Goal: Task Accomplishment & Management: Use online tool/utility

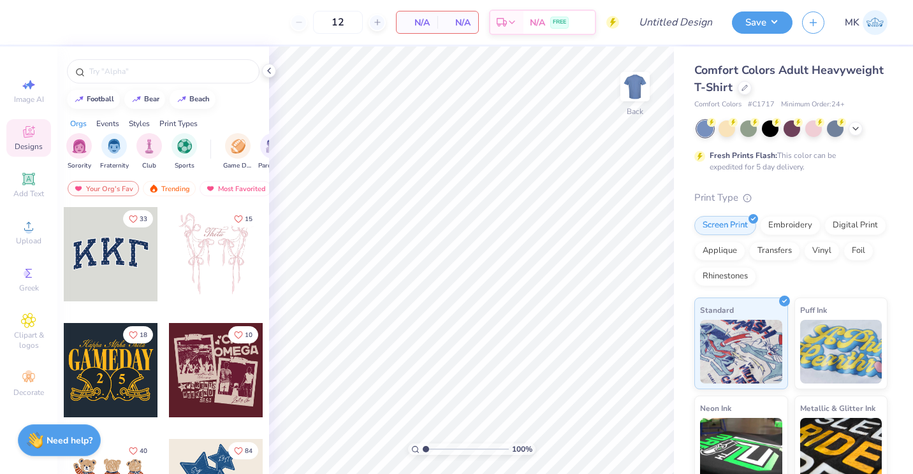
click at [817, 94] on div "Comfort Colors Adult Heavyweight T-Shirt" at bounding box center [790, 79] width 193 height 34
click at [747, 88] on icon at bounding box center [744, 86] width 5 height 5
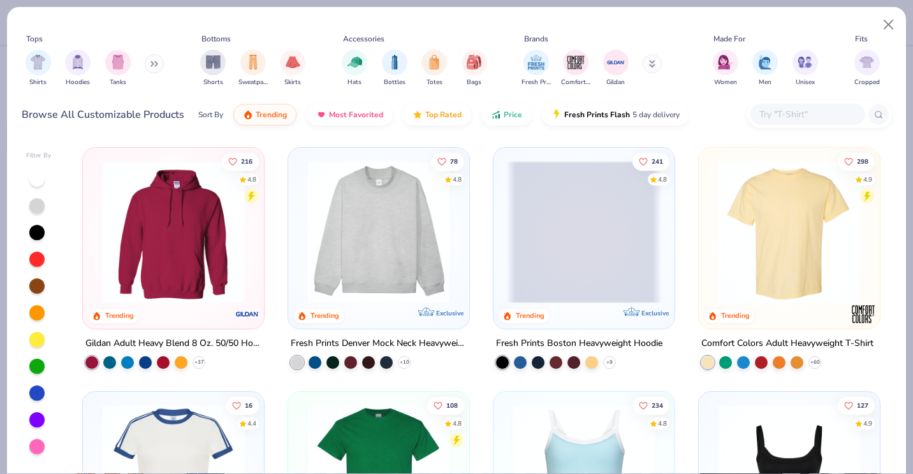
click at [159, 59] on button at bounding box center [154, 63] width 19 height 19
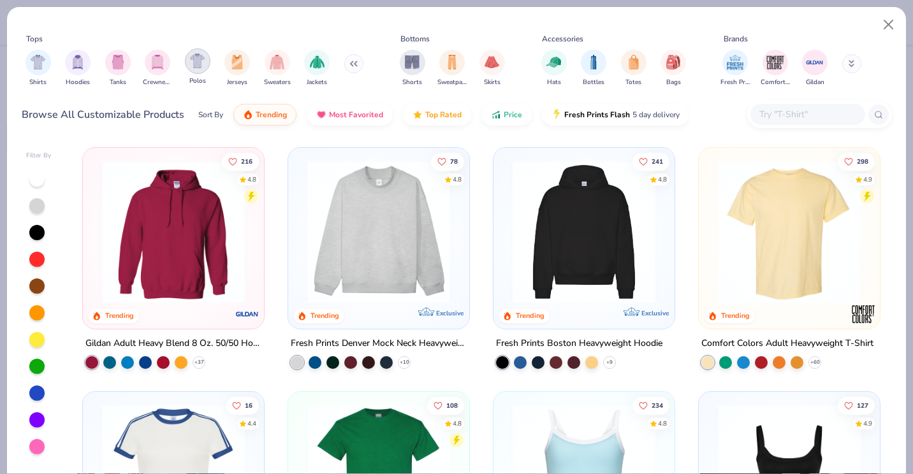
click at [191, 63] on img "filter for Polos" at bounding box center [197, 61] width 15 height 15
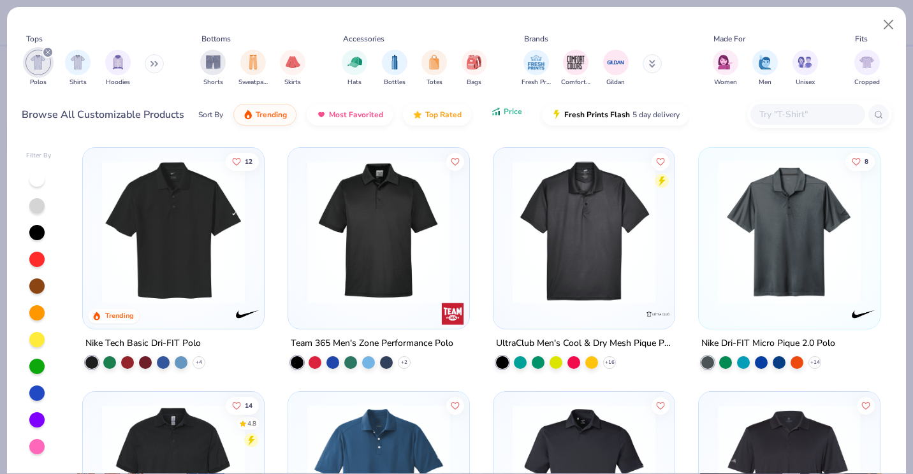
click at [510, 116] on span "Price" at bounding box center [512, 111] width 18 height 10
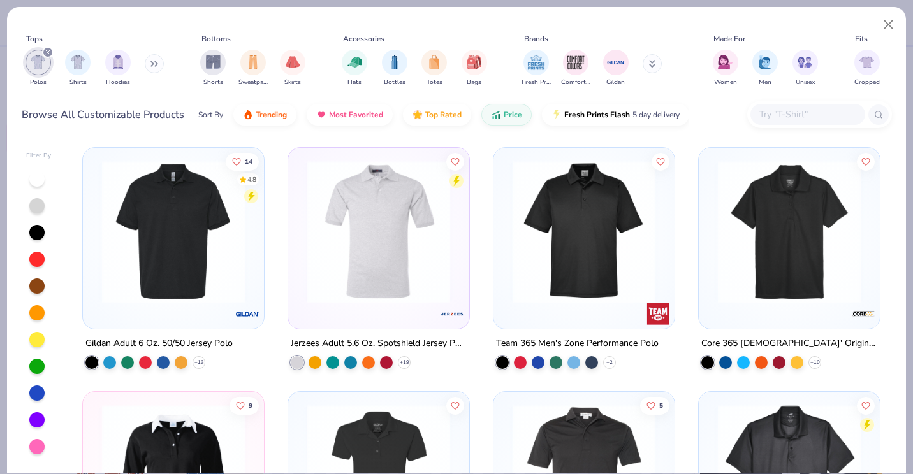
click at [579, 291] on img at bounding box center [584, 232] width 156 height 143
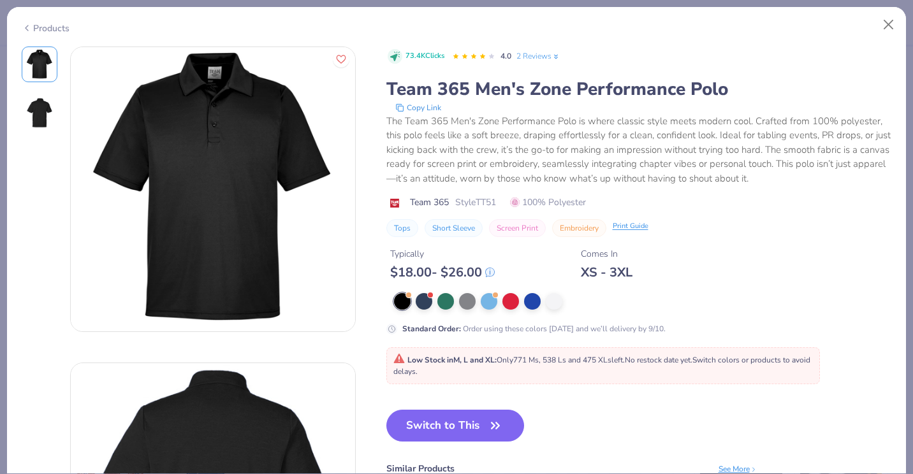
click at [614, 224] on div "Print Guide" at bounding box center [630, 226] width 36 height 11
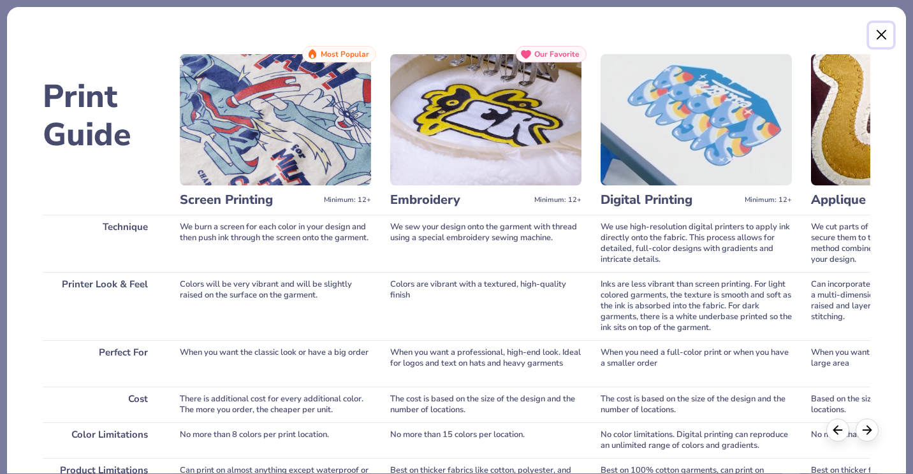
click at [878, 34] on button "Close" at bounding box center [881, 35] width 24 height 24
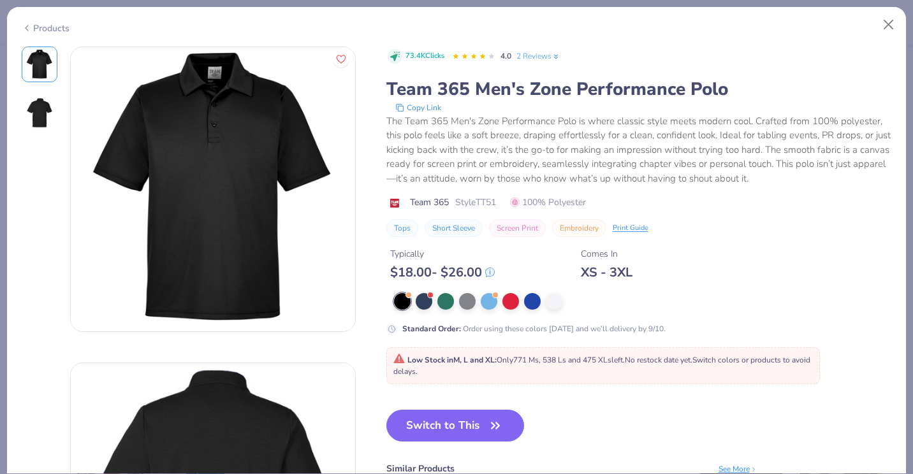
click at [820, 183] on div "The Team 365 Men's Zone Performance Polo is where classic style meets modern co…" at bounding box center [638, 150] width 505 height 72
click at [459, 426] on button "Switch to This" at bounding box center [455, 426] width 138 height 32
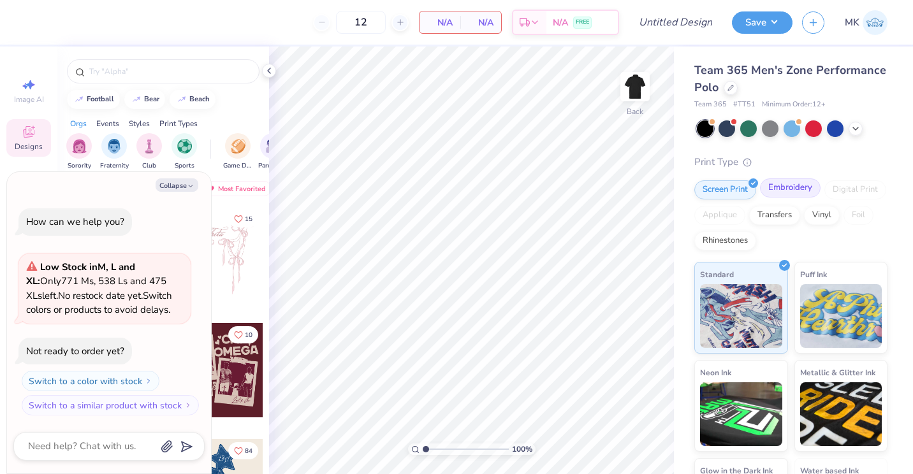
click at [788, 193] on div "Embroidery" at bounding box center [790, 187] width 61 height 19
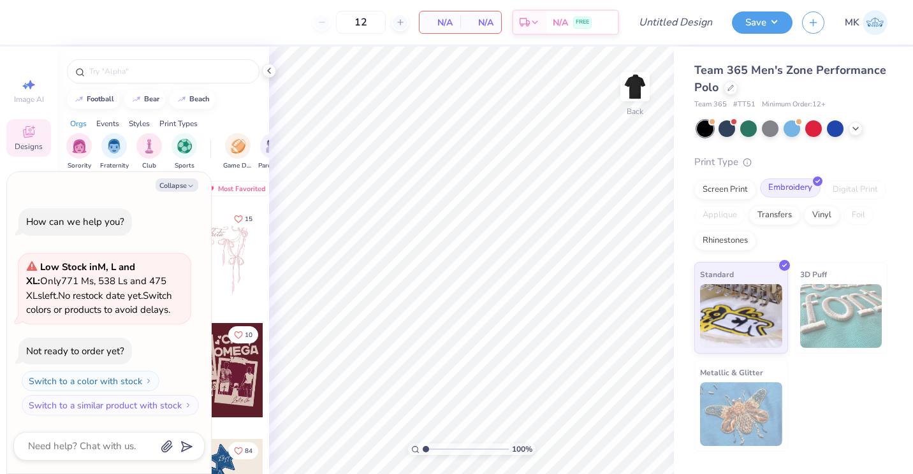
type textarea "x"
click at [690, 28] on input "Design Title" at bounding box center [691, 22] width 62 height 25
type input "L"
type textarea "x"
type input "La"
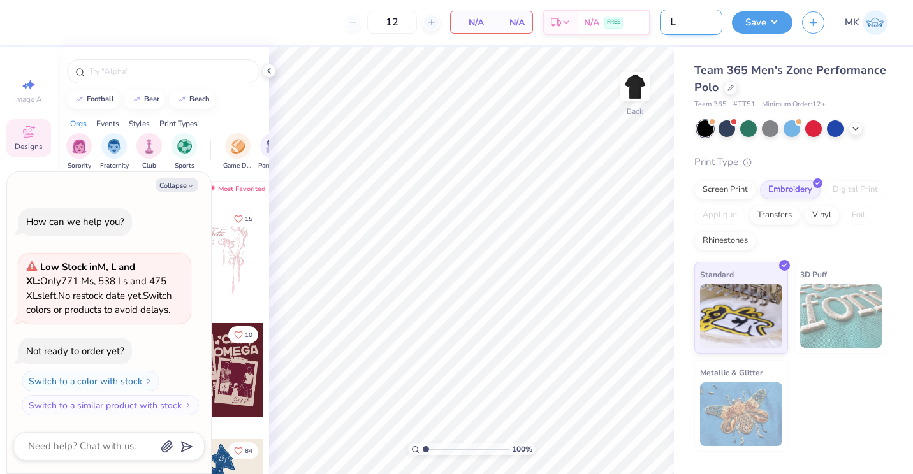
type textarea "x"
type input "Lam"
type textarea "x"
type input "Lamb"
type textarea "x"
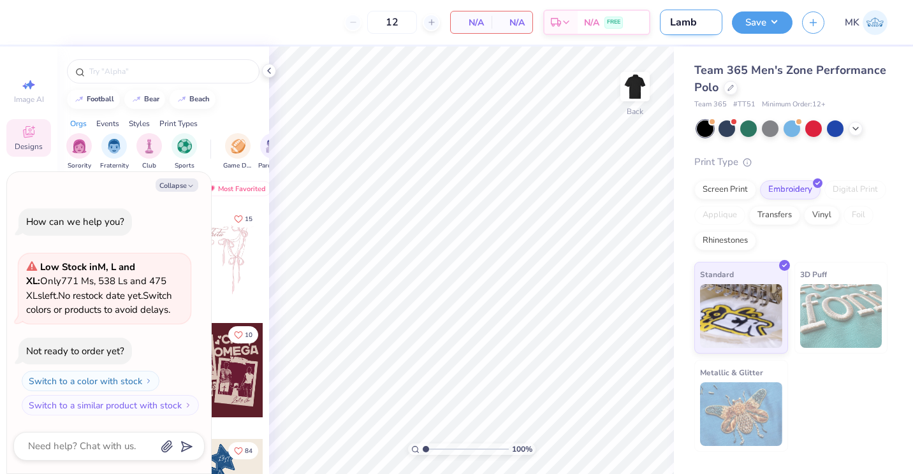
type input "Lambd"
type textarea "x"
type input "Lambda"
type textarea "x"
type input "Lambda"
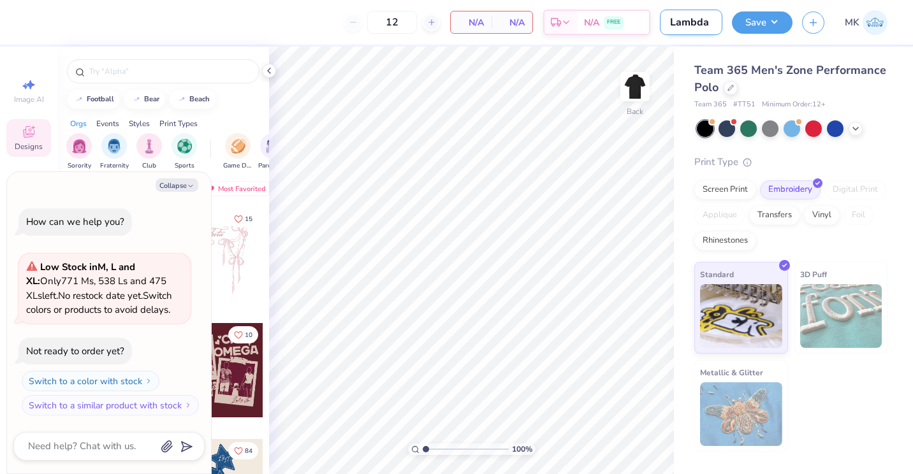
type textarea "x"
type input "Lambda C"
type textarea "x"
type input "Lambda Ch"
type textarea "x"
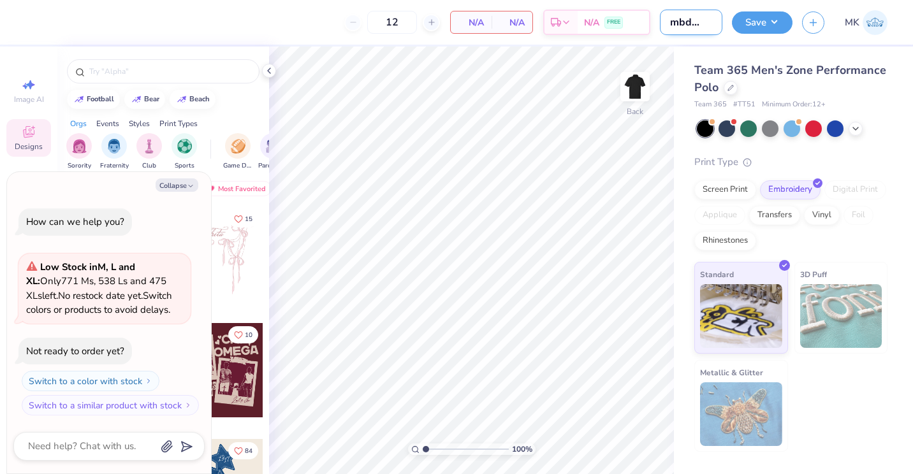
type input "Lambda Chi"
type textarea "x"
type input "Lambda Chi"
type textarea "x"
type input "Lambda Chi P"
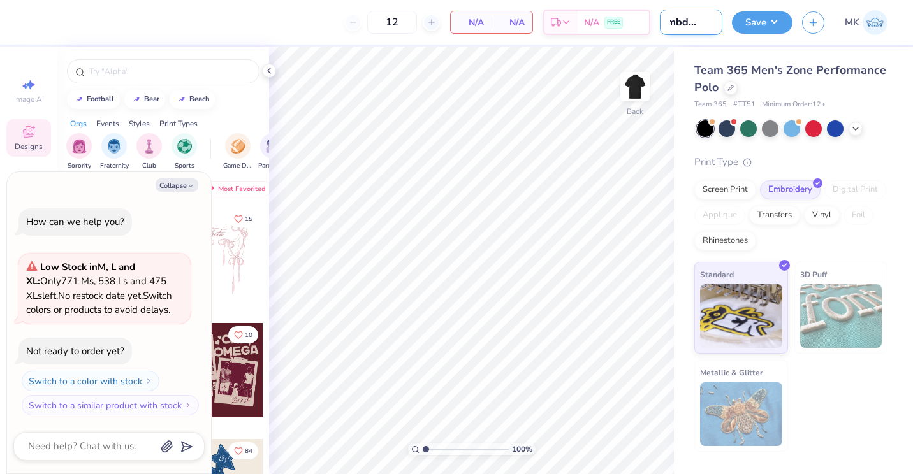
type textarea "x"
type input "Lambda Chi Po"
type textarea "x"
type input "Lambda Chi Poo"
type textarea "x"
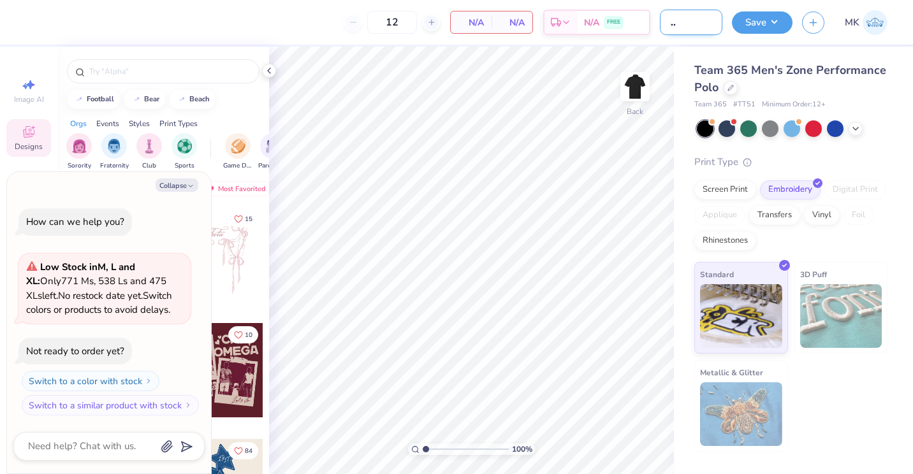
type input "Lambda Chi Po"
type textarea "x"
type input "Lambda Chi Pol"
type textarea "x"
type input "Lambda Chi Polo"
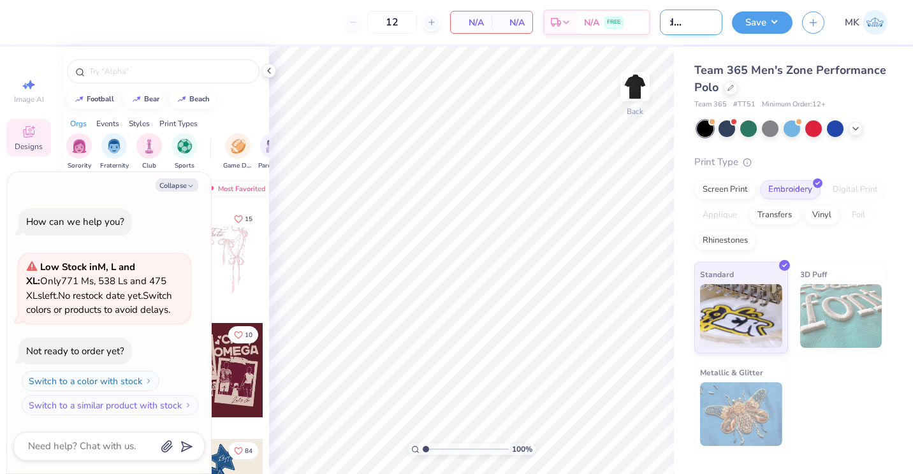
type textarea "x"
type input "Lambda Chi Polos"
type textarea "x"
type input "Lambda Chi Polos"
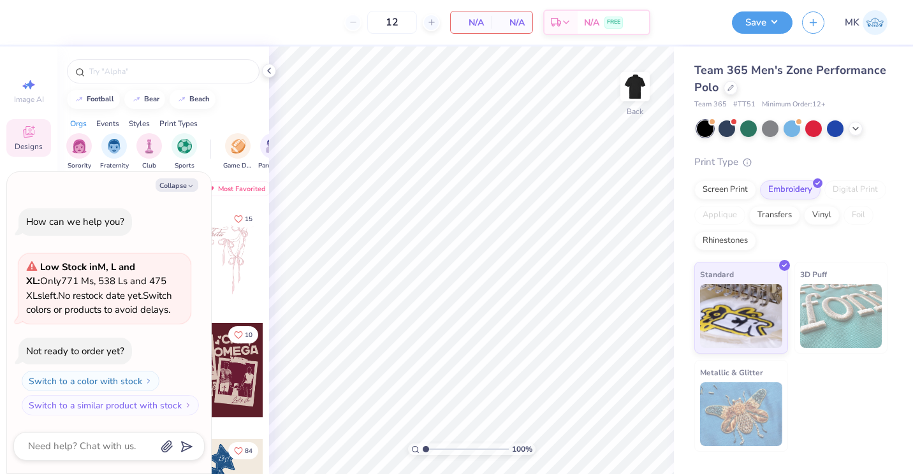
click at [683, 55] on div "Team 365 Men's Zone Performance Polo Team 365 # TT51 Minimum Order: 12 + Print …" at bounding box center [793, 249] width 239 height 405
click at [266, 76] on div at bounding box center [269, 71] width 14 height 14
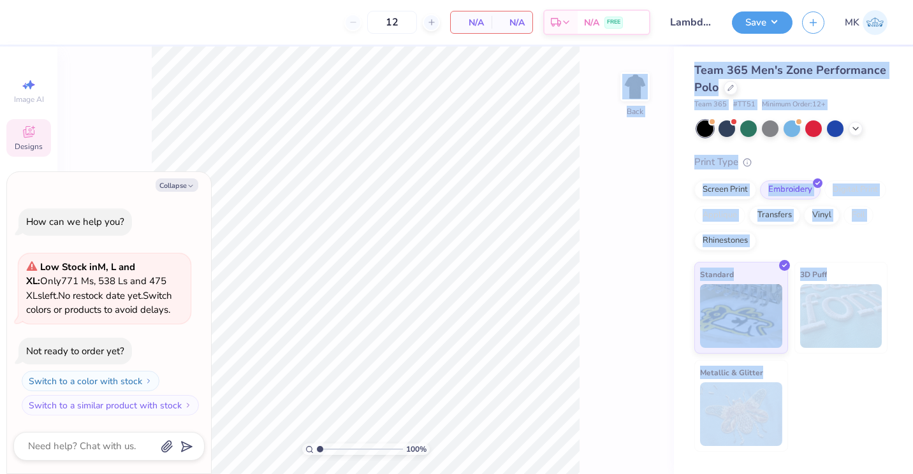
click at [236, 258] on body "12 N/A Per Item N/A Total Est. Delivery N/A FREE Design Title Lambda Chi Polos …" at bounding box center [456, 237] width 913 height 474
drag, startPoint x: 205, startPoint y: 235, endPoint x: 186, endPoint y: 184, distance: 53.9
click at [186, 184] on button "Collapse" at bounding box center [177, 184] width 43 height 13
type textarea "x"
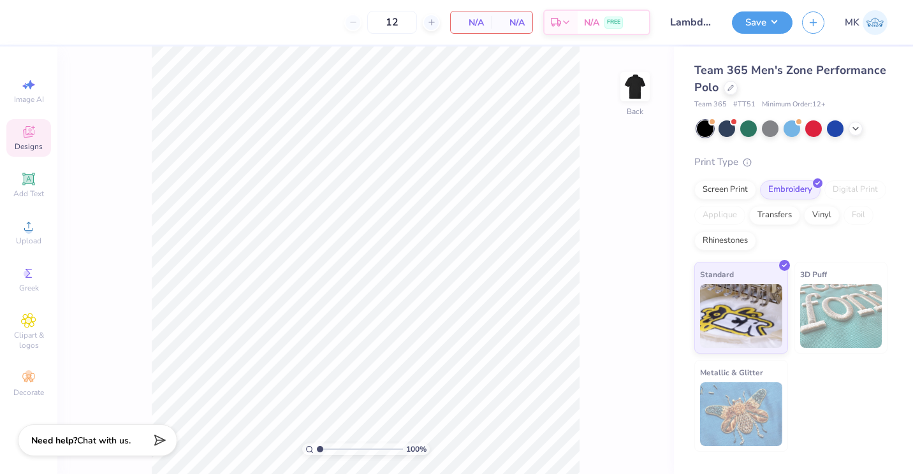
click at [113, 154] on div "100 % Back" at bounding box center [365, 261] width 616 height 428
click at [38, 98] on span "Image AI" at bounding box center [29, 99] width 30 height 10
select select "4"
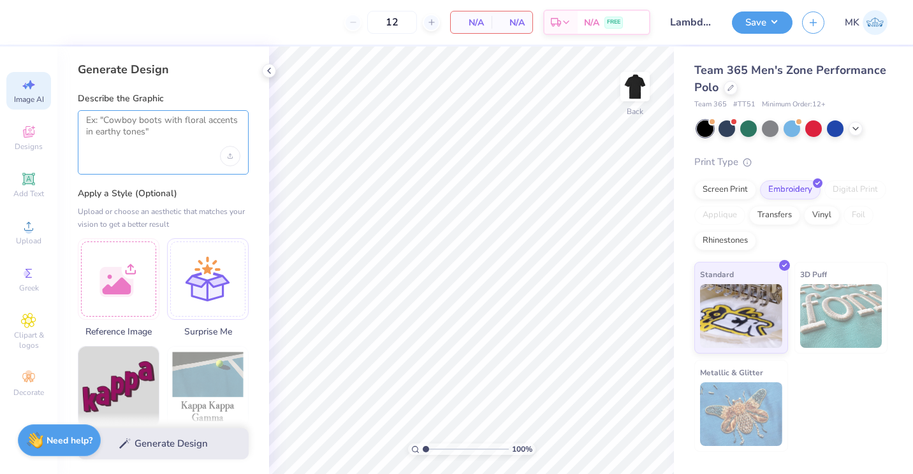
click at [99, 117] on textarea at bounding box center [163, 131] width 154 height 32
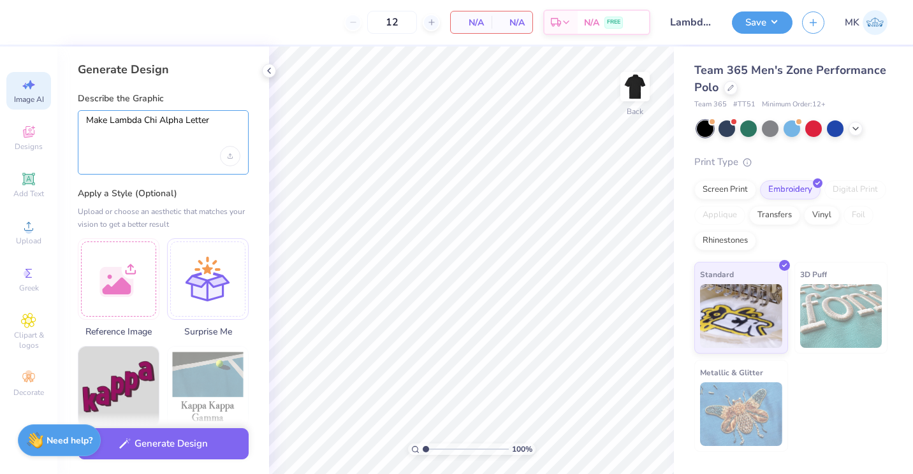
type textarea "Make Lambda Chi Alpha Letters"
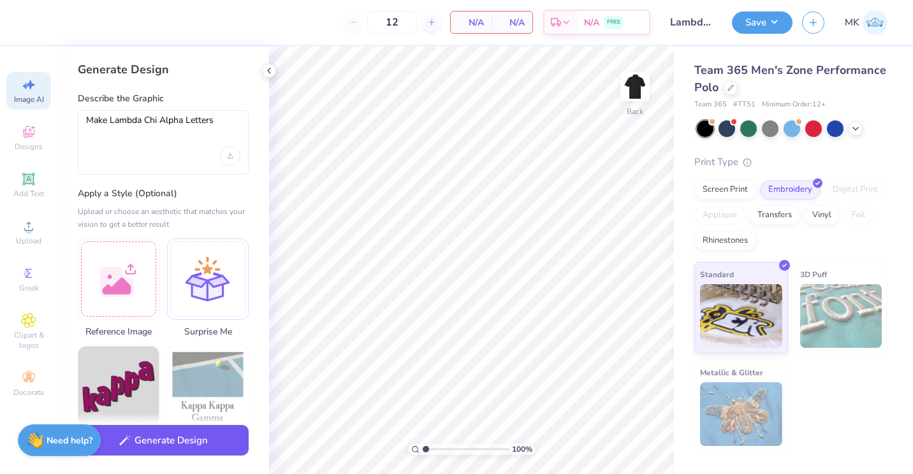
click at [161, 432] on button "Generate Design" at bounding box center [163, 440] width 171 height 31
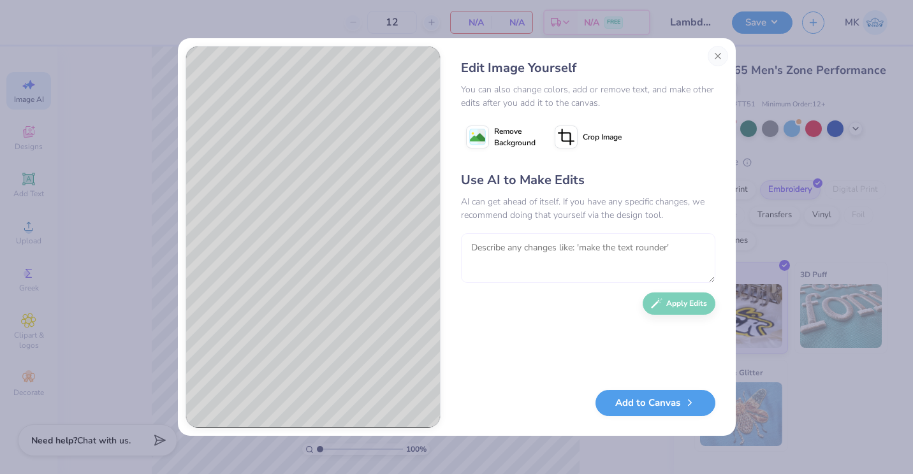
click at [514, 242] on textarea at bounding box center [588, 258] width 254 height 50
type textarea "Make colors all white"
click at [684, 303] on button "Apply Edits" at bounding box center [678, 300] width 73 height 22
click at [688, 246] on textarea at bounding box center [588, 258] width 254 height 50
click at [684, 246] on textarea at bounding box center [588, 258] width 254 height 50
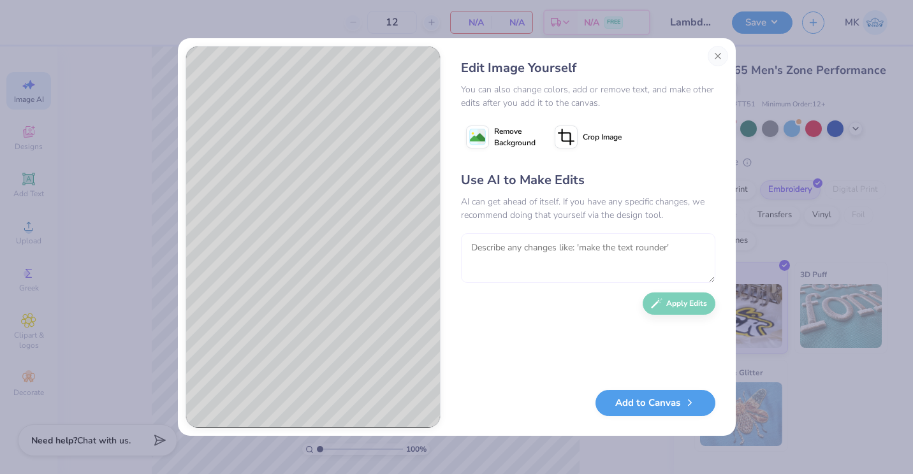
click at [671, 248] on textarea at bounding box center [588, 258] width 254 height 50
type textarea "Make the Chi in the background"
click at [674, 290] on button "Apply Edits" at bounding box center [678, 300] width 73 height 22
click at [565, 263] on textarea at bounding box center [588, 258] width 254 height 50
type textarea "No like lambda"
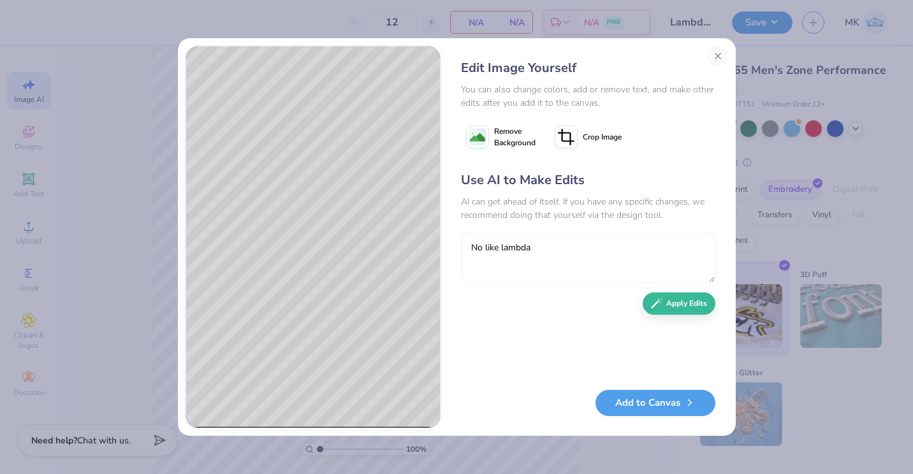
drag, startPoint x: 581, startPoint y: 252, endPoint x: 443, endPoint y: 243, distance: 138.0
click at [443, 243] on div "Edit Image Yourself You can also change colors, add or remove text, and make ot…" at bounding box center [457, 237] width 558 height 398
click at [676, 256] on textarea "Make the Chi in the front of the Alpha, s" at bounding box center [588, 258] width 254 height 50
type textarea "Make the Chi in the front of the Lambda & Alpha and same size font, basically o…"
click at [680, 314] on div "Use AI to Make Edits AI can get ahead of itself. If you have any specific chang…" at bounding box center [588, 274] width 254 height 206
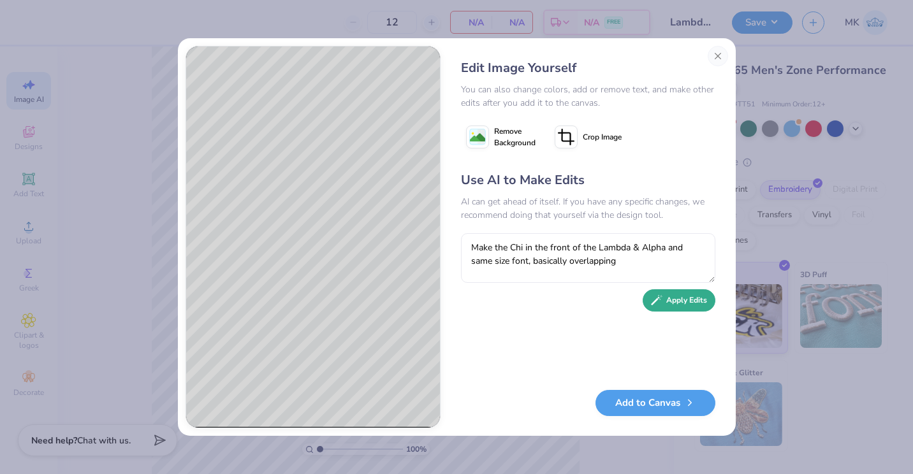
click at [669, 301] on button "Apply Edits" at bounding box center [678, 300] width 73 height 22
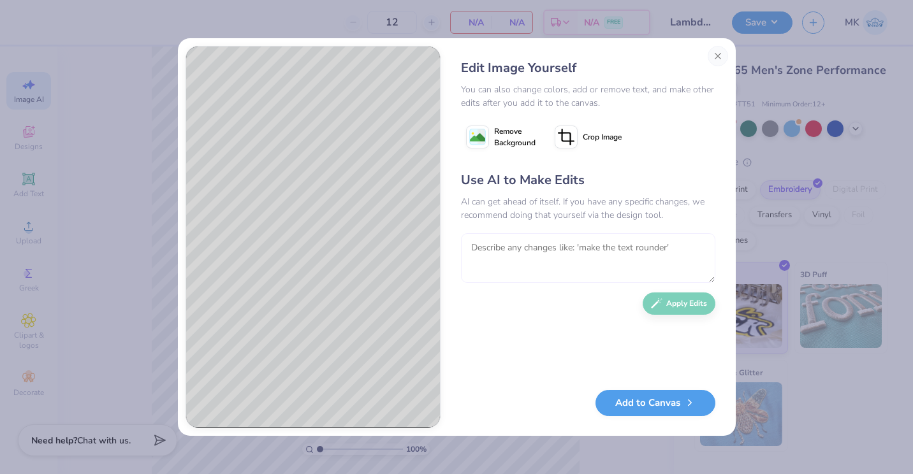
click at [600, 257] on textarea at bounding box center [588, 258] width 254 height 50
type textarea "Same size"
type textarea "Same size font, make black lines between the letters"
click at [671, 294] on button "Apply Edits" at bounding box center [678, 300] width 73 height 22
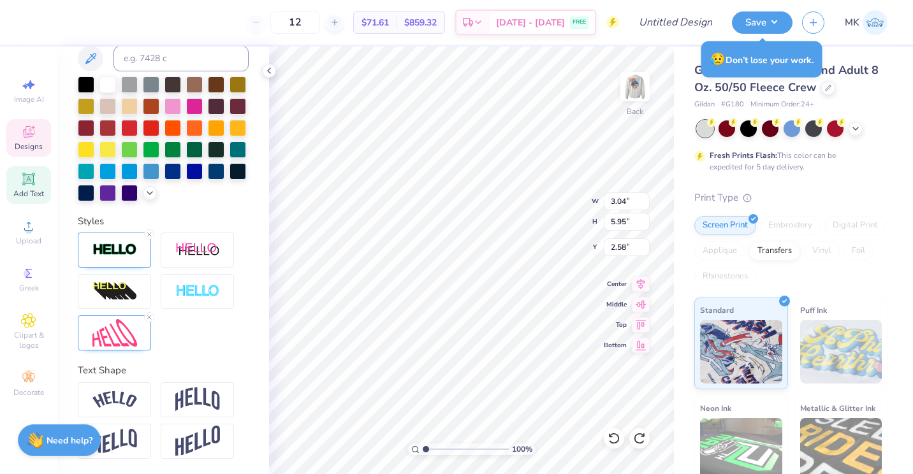
click at [33, 174] on icon at bounding box center [29, 179] width 10 height 10
click at [37, 190] on span "Add Text" at bounding box center [28, 194] width 31 height 10
type input "5.89"
type input "1.71"
type input "11.02"
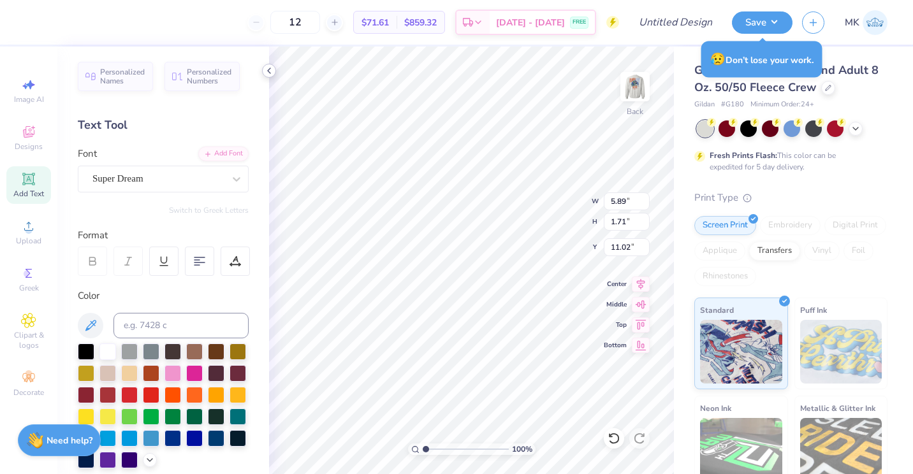
type input "3.04"
type input "5.95"
type input "2.58"
click at [140, 182] on div "GRK1 Ivy No.2" at bounding box center [158, 179] width 134 height 20
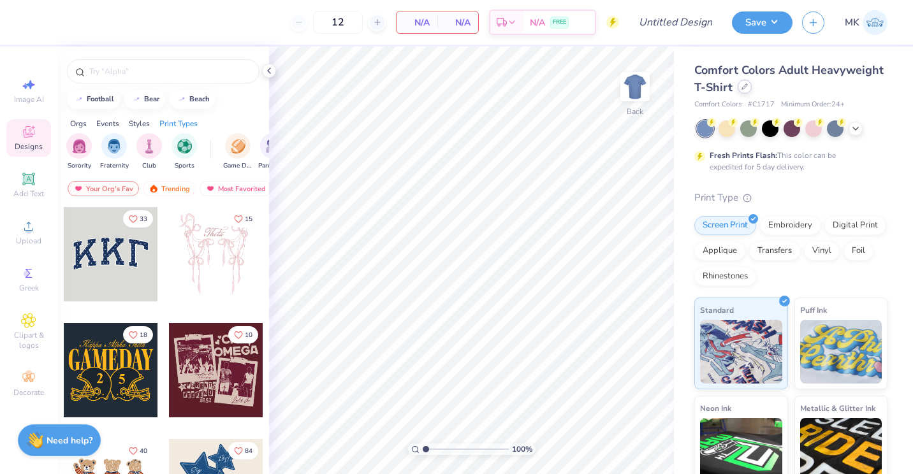
click at [748, 87] on icon at bounding box center [744, 86] width 6 height 6
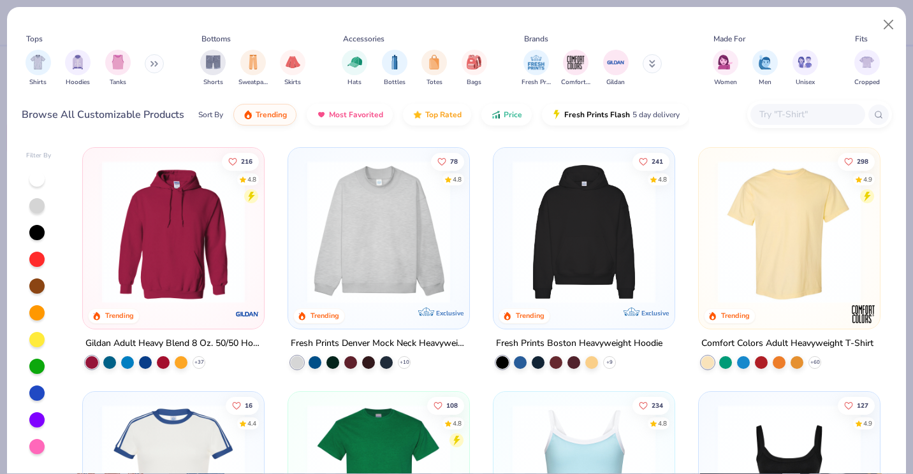
click at [159, 68] on button at bounding box center [154, 63] width 19 height 19
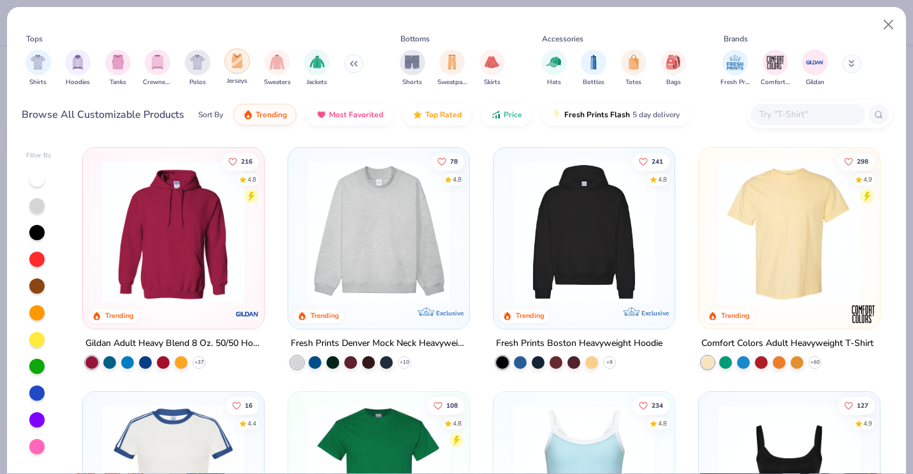
click at [233, 65] on img "filter for Jerseys" at bounding box center [237, 61] width 14 height 15
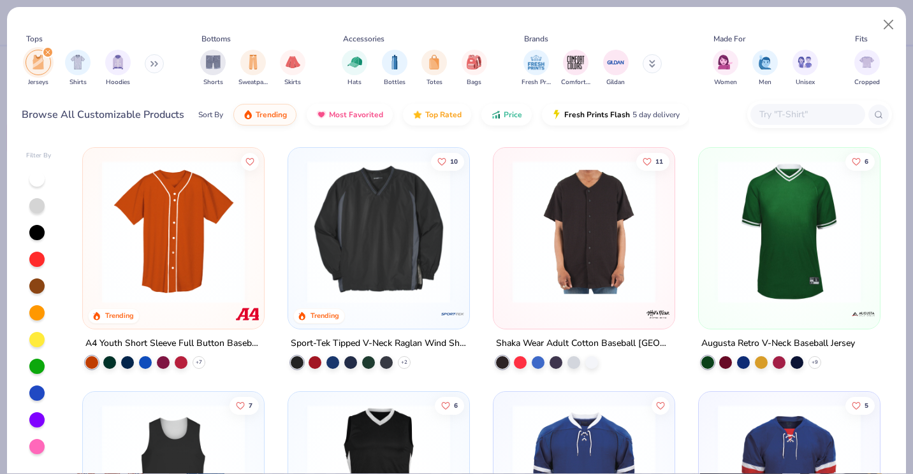
click at [368, 126] on div "Sort By Trending Most Favorited Top Rated Price Fresh Prints Flash 5 day delive…" at bounding box center [443, 115] width 491 height 36
drag, startPoint x: 894, startPoint y: 208, endPoint x: 887, endPoint y: 237, distance: 29.4
click at [887, 237] on div "Filter By Trending A4 Youth Short Sleeve Full Button Baseball Jersey + 7 10 Tre…" at bounding box center [456, 306] width 899 height 336
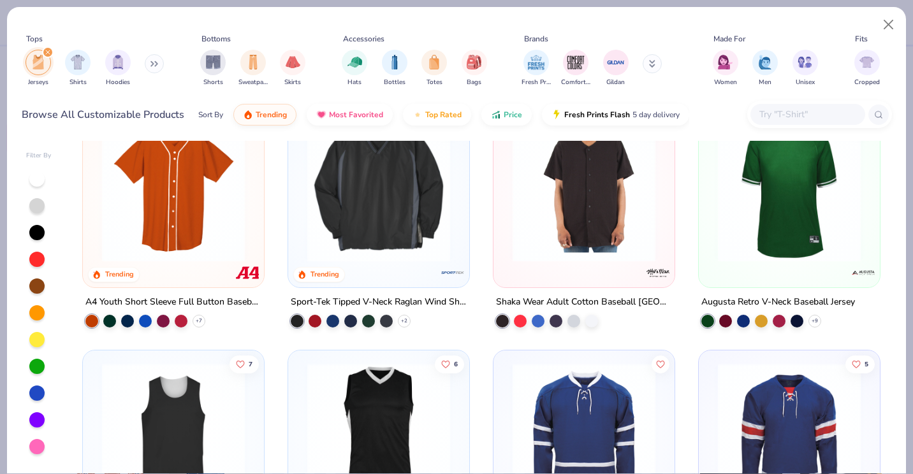
scroll to position [24, 0]
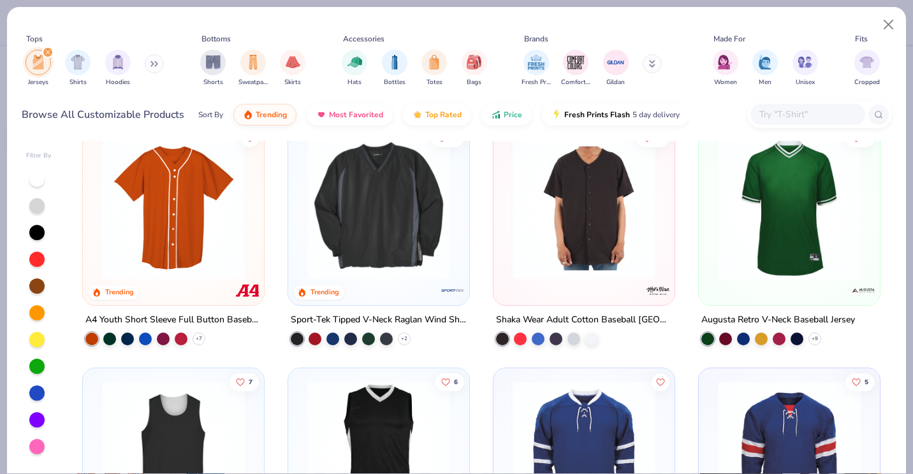
click at [558, 235] on img at bounding box center [584, 208] width 156 height 143
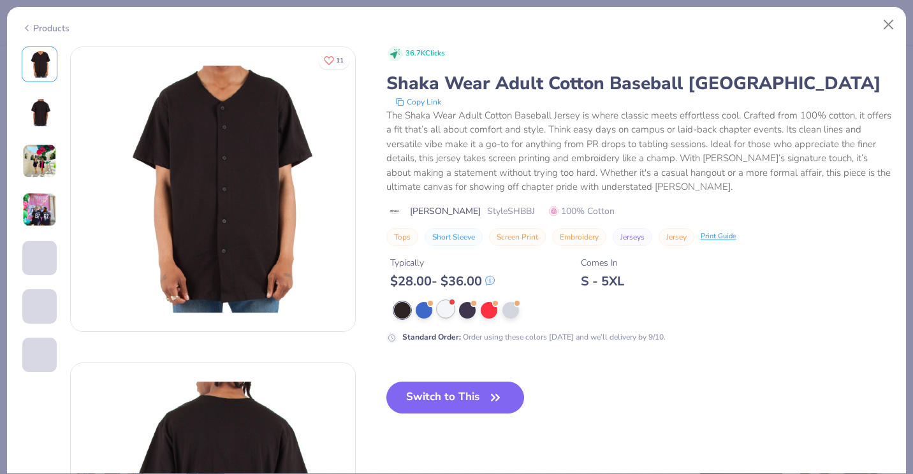
click at [444, 305] on div at bounding box center [445, 309] width 17 height 17
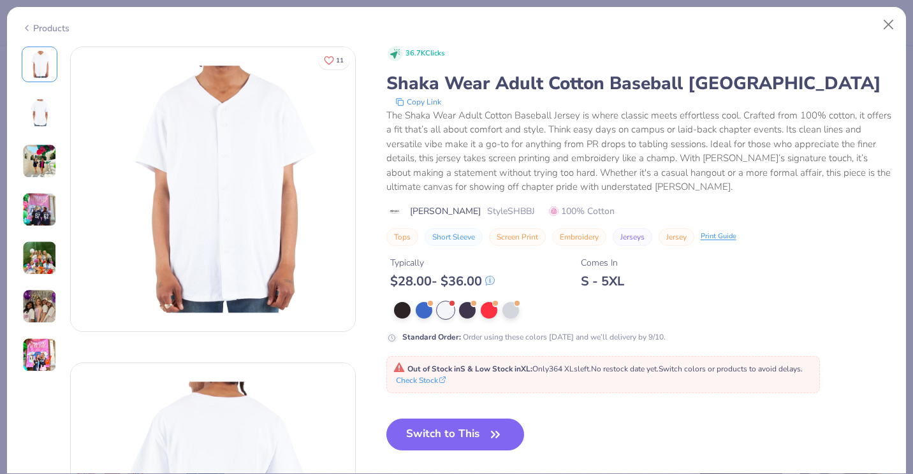
click at [46, 217] on img at bounding box center [39, 209] width 34 height 34
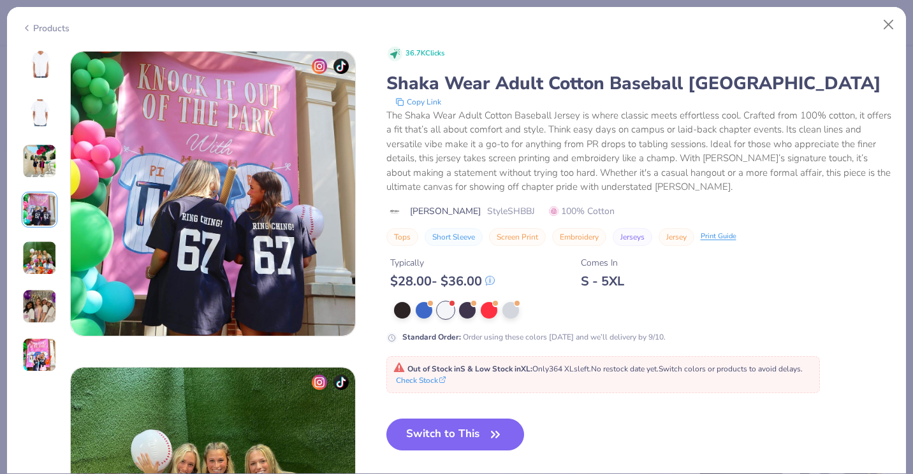
scroll to position [948, 0]
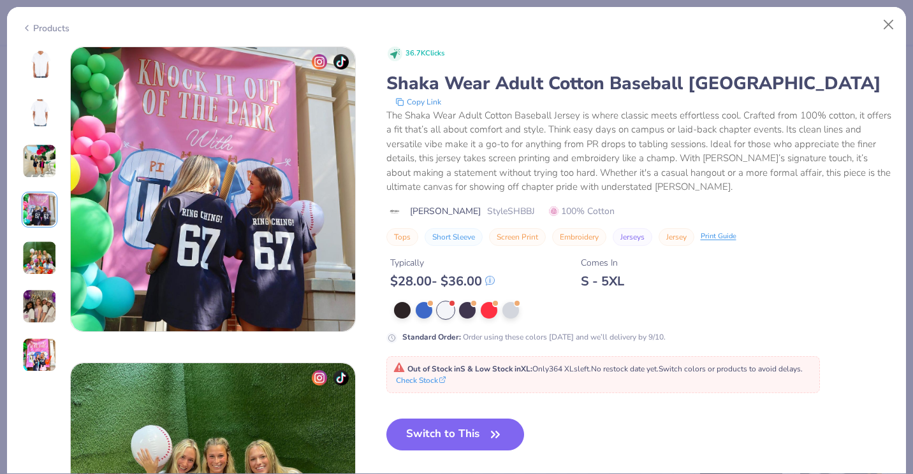
click at [45, 251] on img at bounding box center [39, 258] width 34 height 34
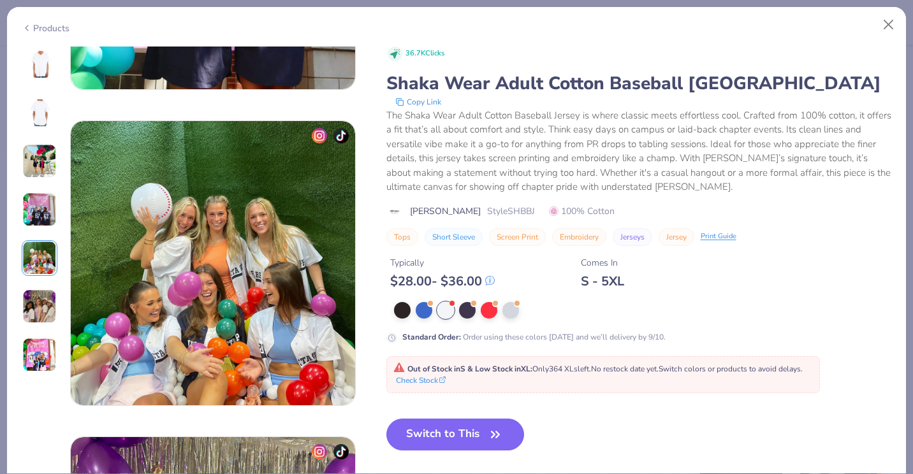
scroll to position [1264, 0]
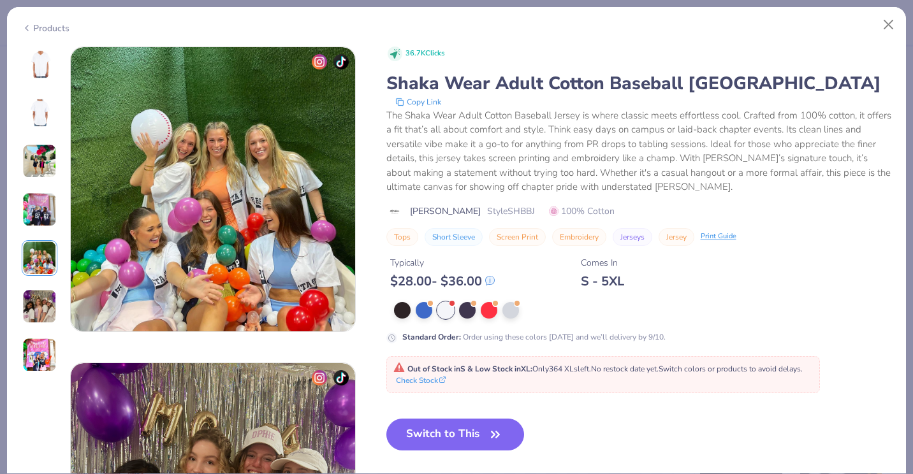
click at [43, 293] on img at bounding box center [39, 306] width 34 height 34
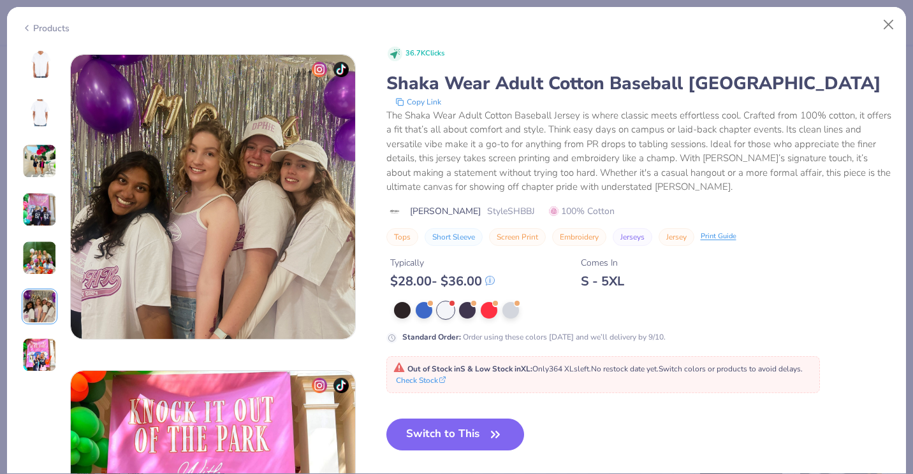
scroll to position [1581, 0]
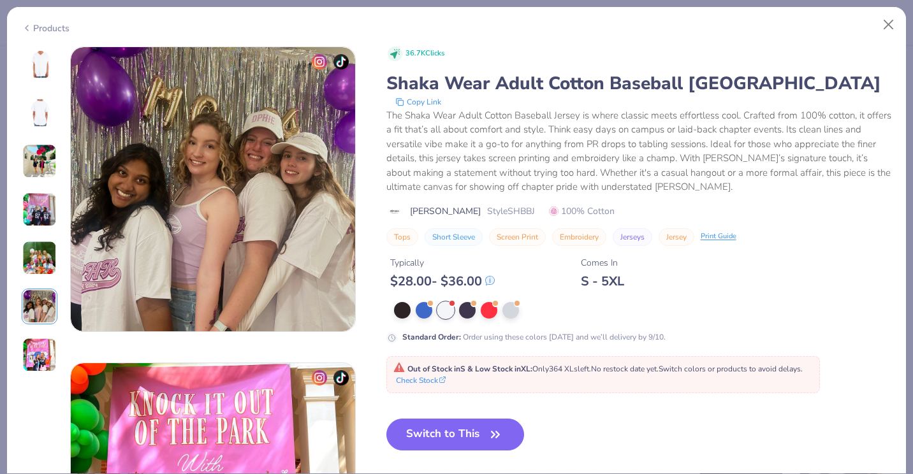
click at [47, 112] on img at bounding box center [39, 113] width 31 height 31
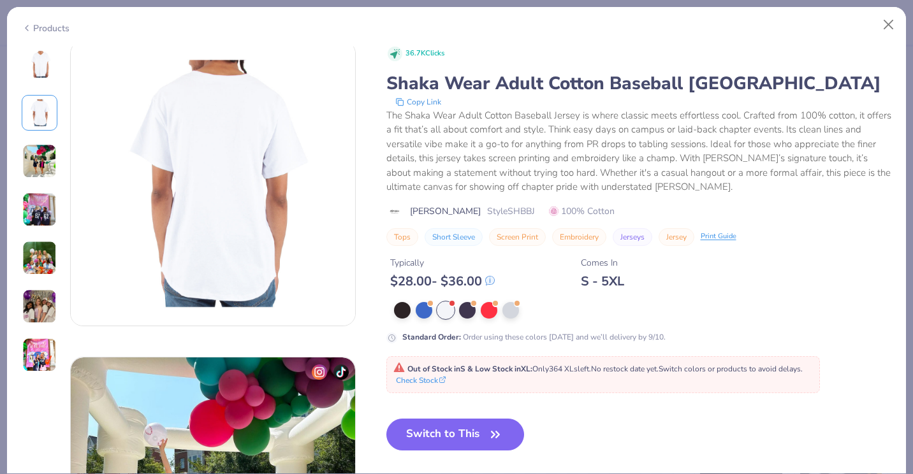
scroll to position [316, 0]
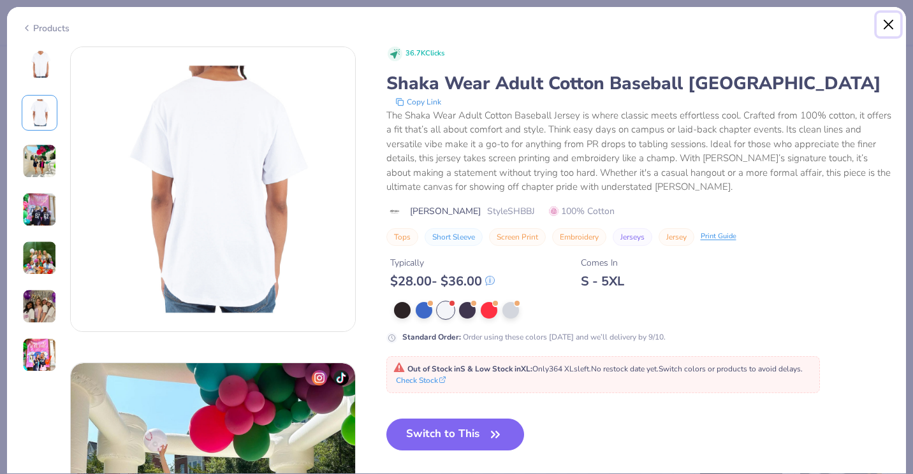
click at [892, 27] on button "Close" at bounding box center [888, 25] width 24 height 24
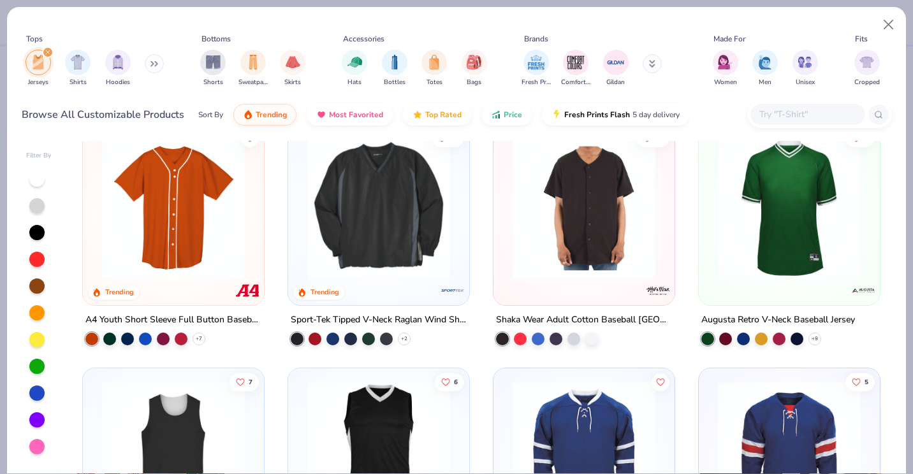
click at [252, 413] on div at bounding box center [173, 449] width 168 height 149
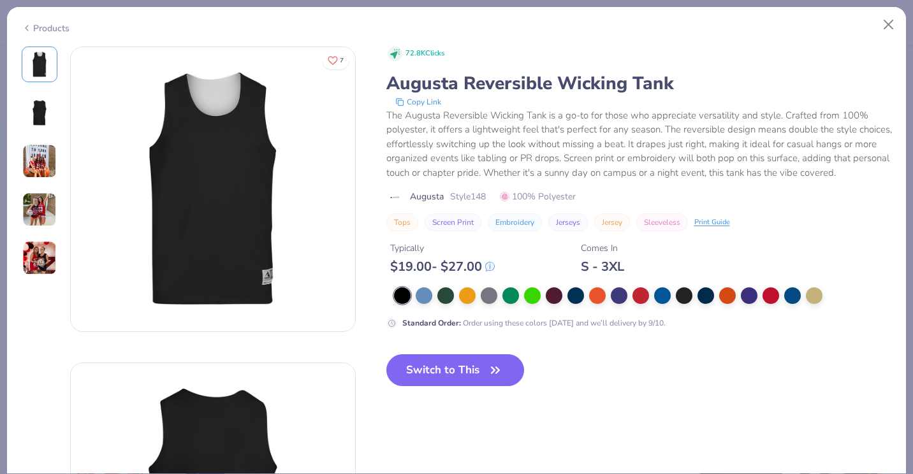
click at [52, 217] on img at bounding box center [39, 209] width 34 height 34
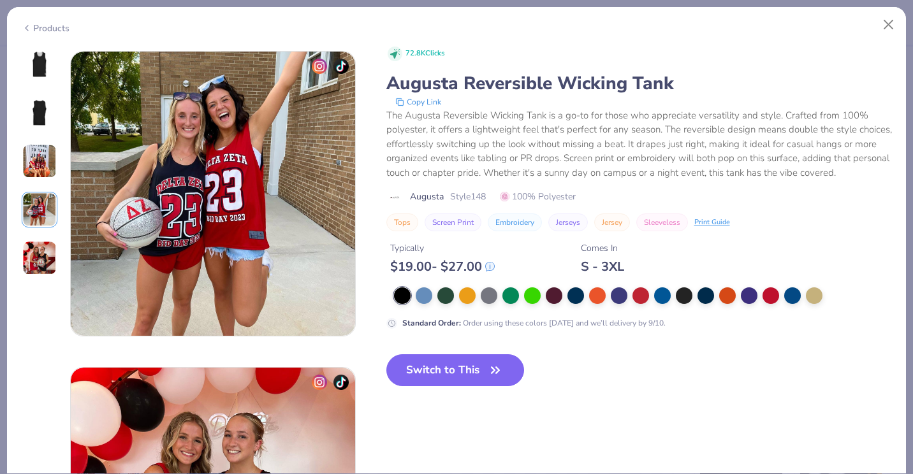
scroll to position [948, 0]
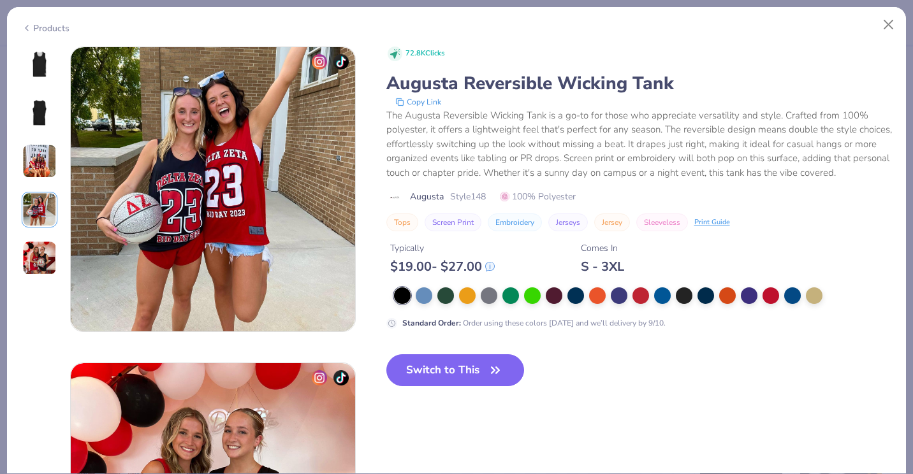
click at [27, 22] on icon at bounding box center [27, 27] width 10 height 15
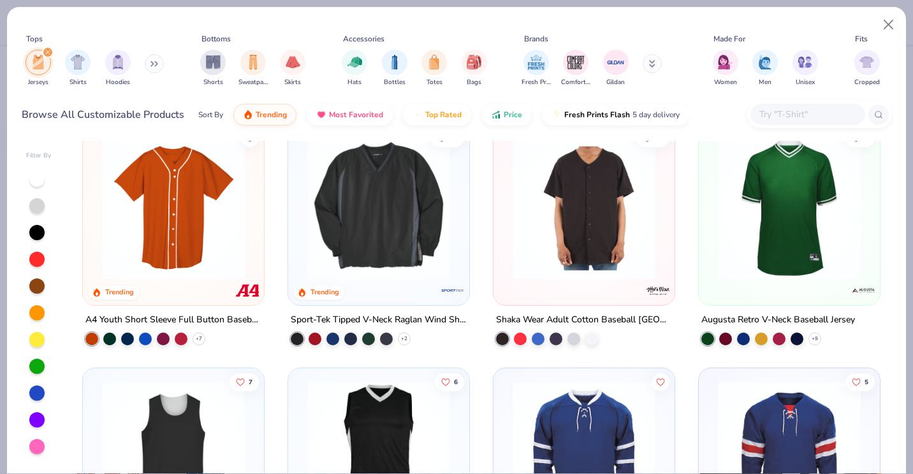
click at [336, 387] on img at bounding box center [379, 452] width 156 height 143
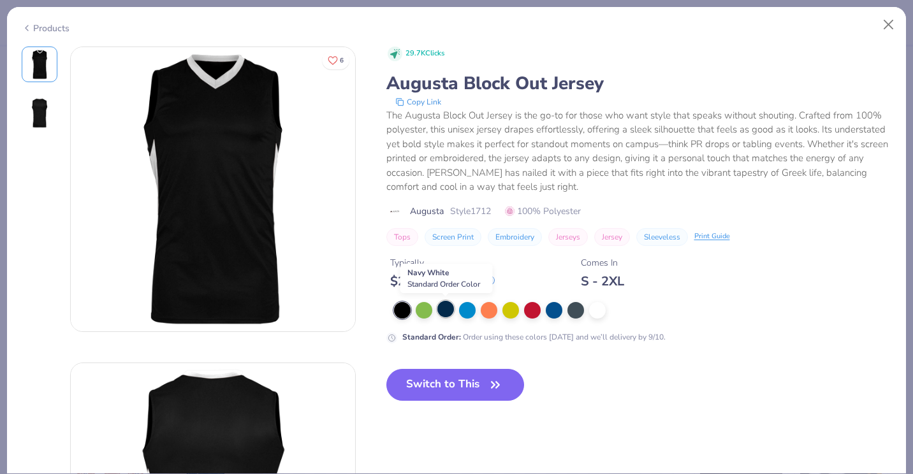
click at [439, 310] on div at bounding box center [445, 309] width 17 height 17
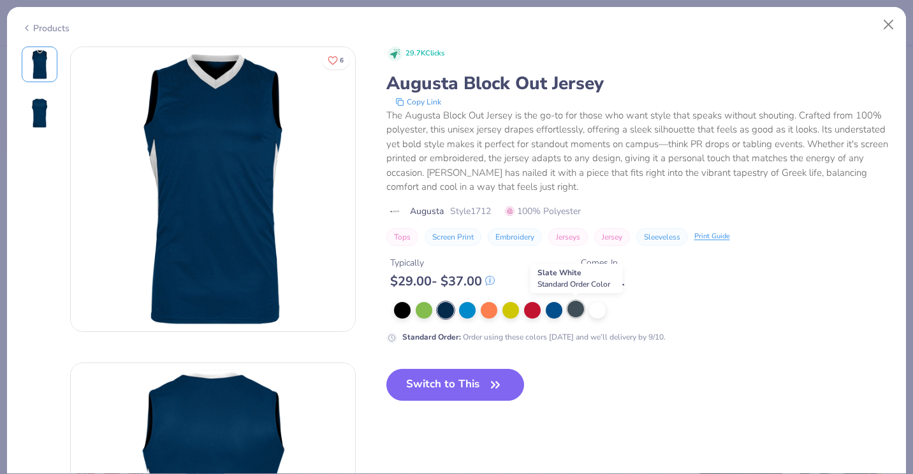
click at [572, 314] on div at bounding box center [575, 309] width 17 height 17
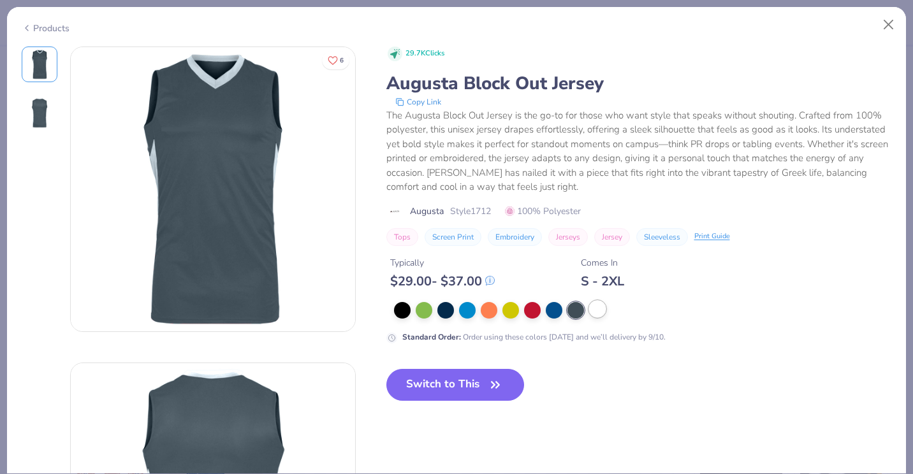
click at [600, 315] on div at bounding box center [597, 309] width 17 height 17
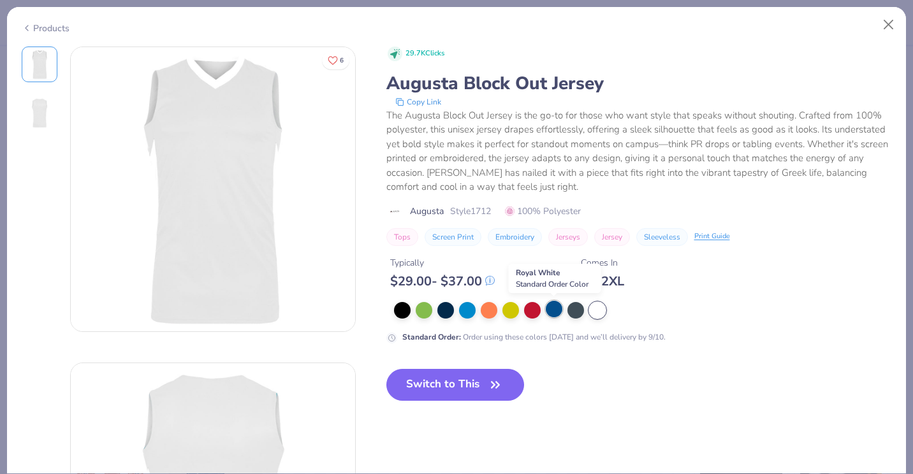
click at [558, 310] on div at bounding box center [554, 309] width 17 height 17
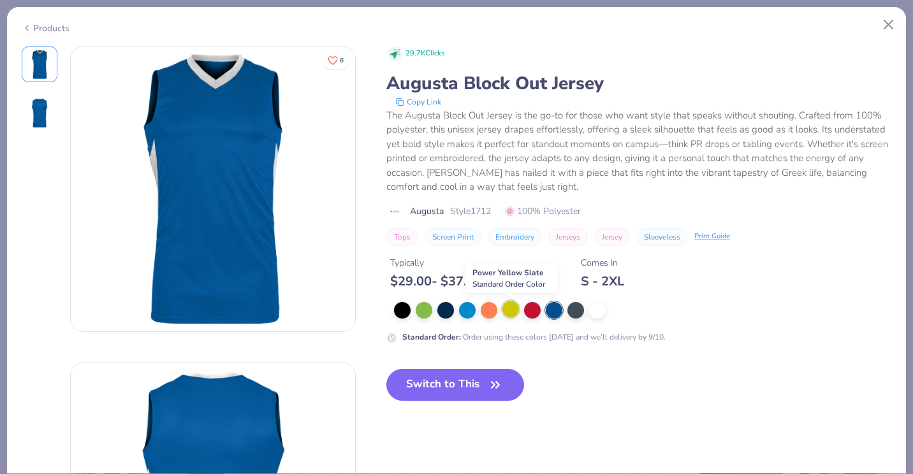
click at [511, 313] on div at bounding box center [510, 309] width 17 height 17
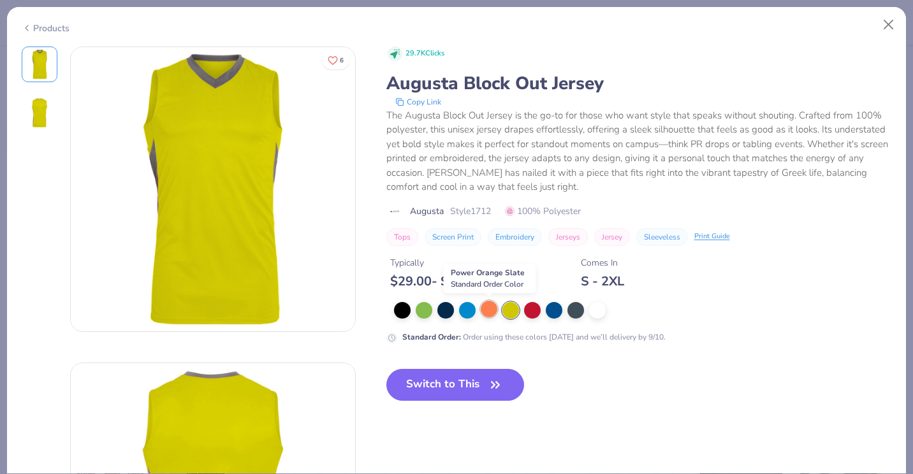
click at [484, 311] on div at bounding box center [489, 309] width 17 height 17
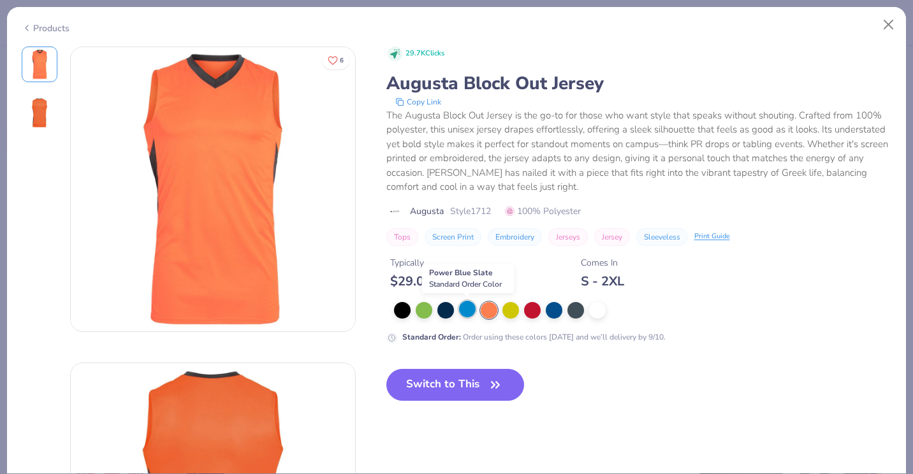
click at [465, 310] on div at bounding box center [467, 309] width 17 height 17
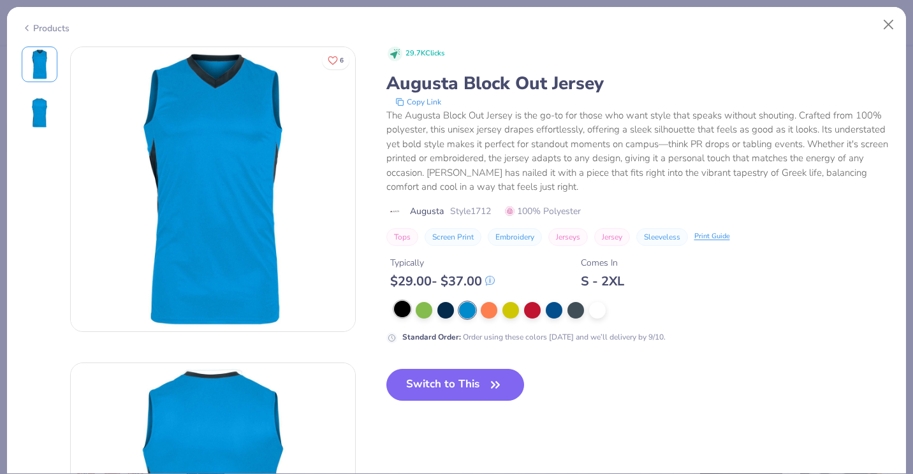
click at [406, 312] on div at bounding box center [402, 309] width 17 height 17
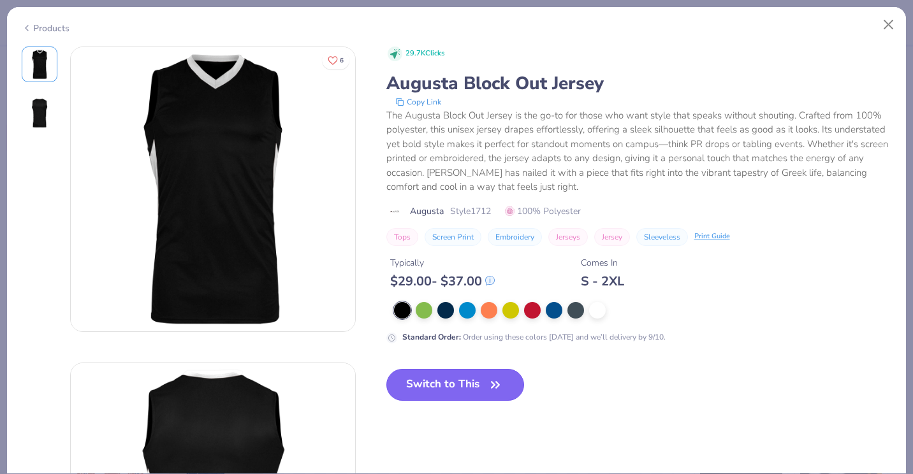
click at [436, 382] on button "Switch to This" at bounding box center [455, 385] width 138 height 32
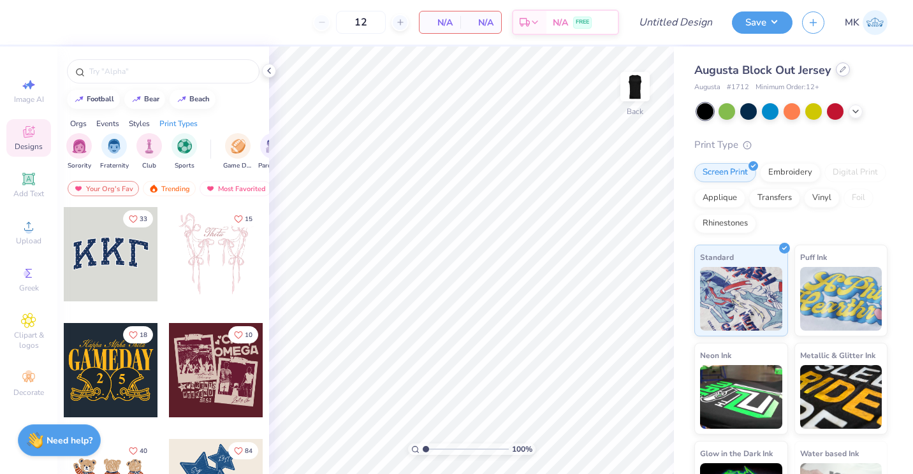
click at [844, 74] on div at bounding box center [843, 69] width 14 height 14
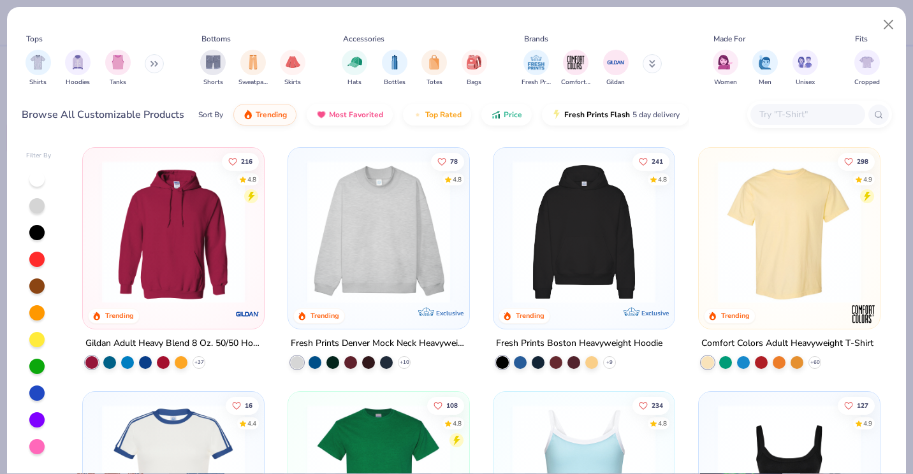
click at [150, 64] on button at bounding box center [154, 63] width 19 height 19
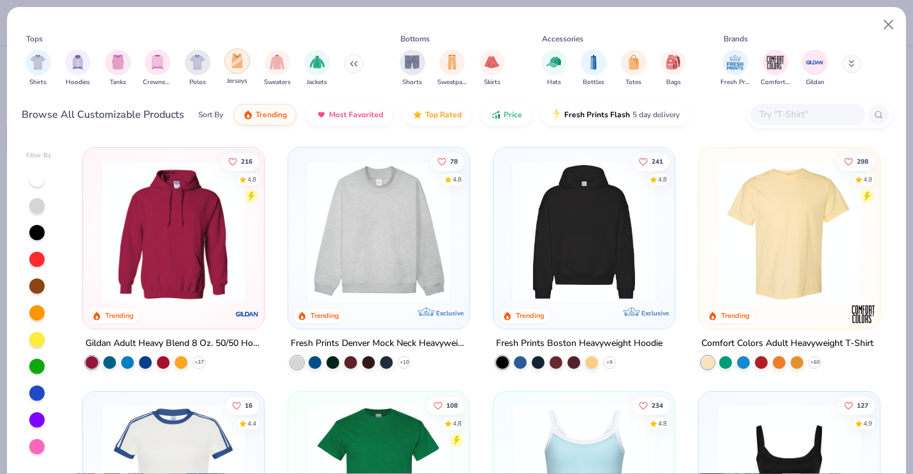
click at [228, 69] on div "filter for Jerseys" at bounding box center [236, 60] width 25 height 25
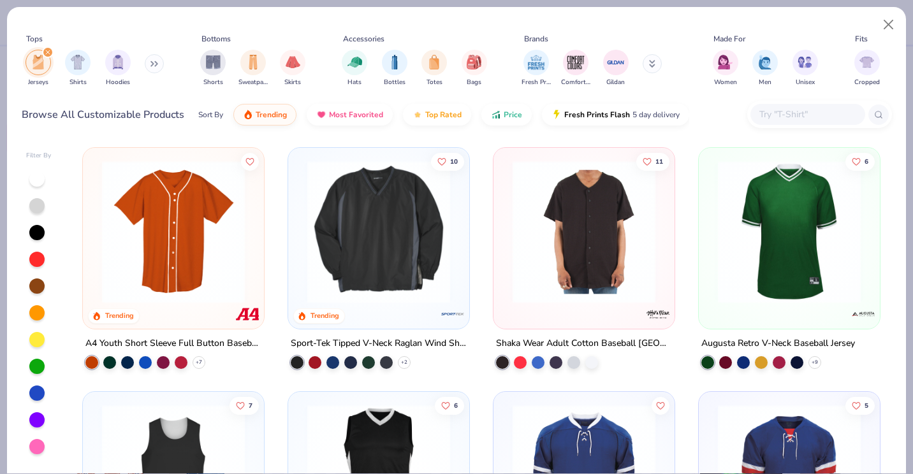
click at [892, 220] on div "Filter By Trending A4 Youth Short Sleeve Full Button Baseball Jersey + 7 10 Tre…" at bounding box center [456, 306] width 899 height 336
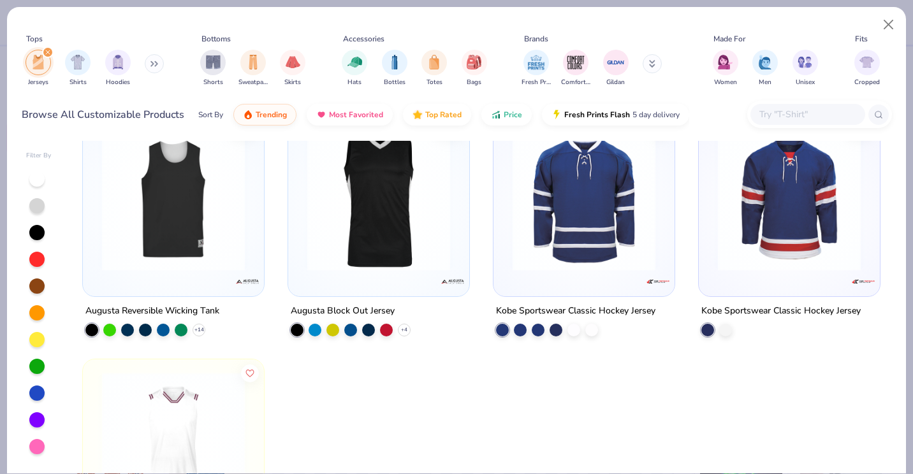
scroll to position [286, 0]
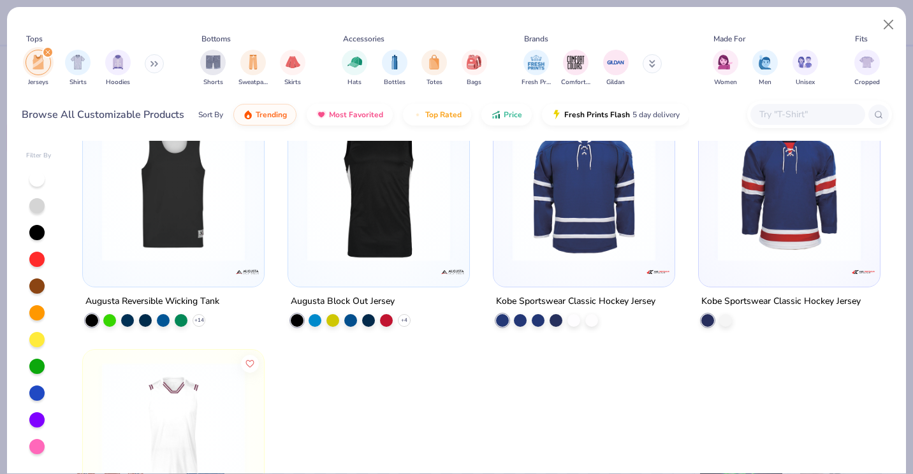
click at [404, 293] on div "Augusta Block Out Jersey + 4" at bounding box center [378, 309] width 182 height 33
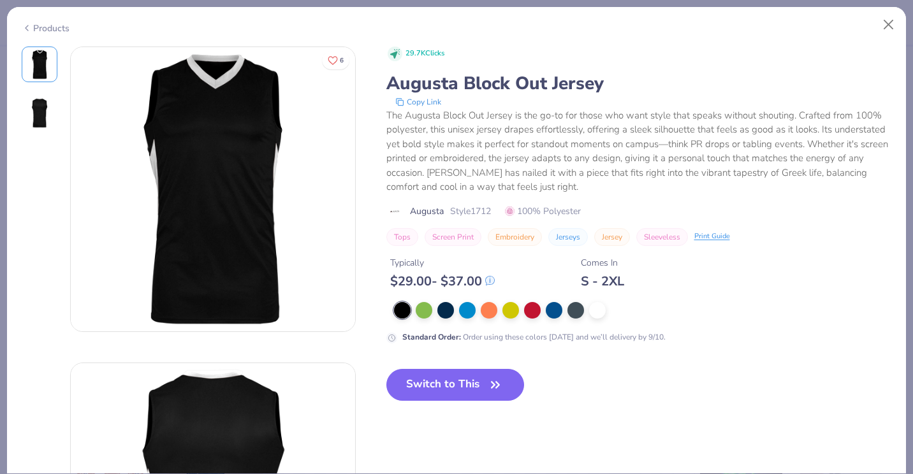
click at [452, 213] on span "Style 1712" at bounding box center [470, 211] width 41 height 13
drag, startPoint x: 442, startPoint y: 212, endPoint x: 484, endPoint y: 206, distance: 41.7
click at [484, 206] on div "Augusta Style 1712 100% Polyester" at bounding box center [638, 211] width 505 height 13
drag, startPoint x: 484, startPoint y: 206, endPoint x: 454, endPoint y: 210, distance: 29.5
click at [454, 210] on span "Style 1712" at bounding box center [470, 211] width 41 height 13
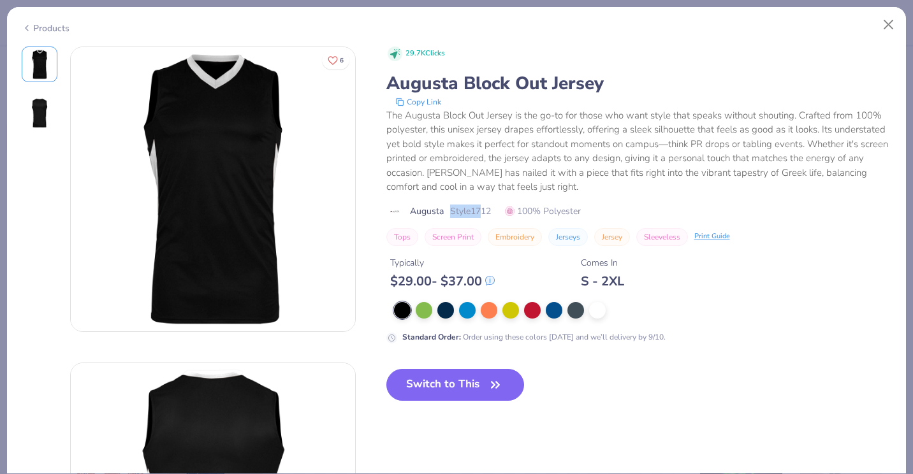
click at [454, 210] on span "Style 1712" at bounding box center [470, 211] width 41 height 13
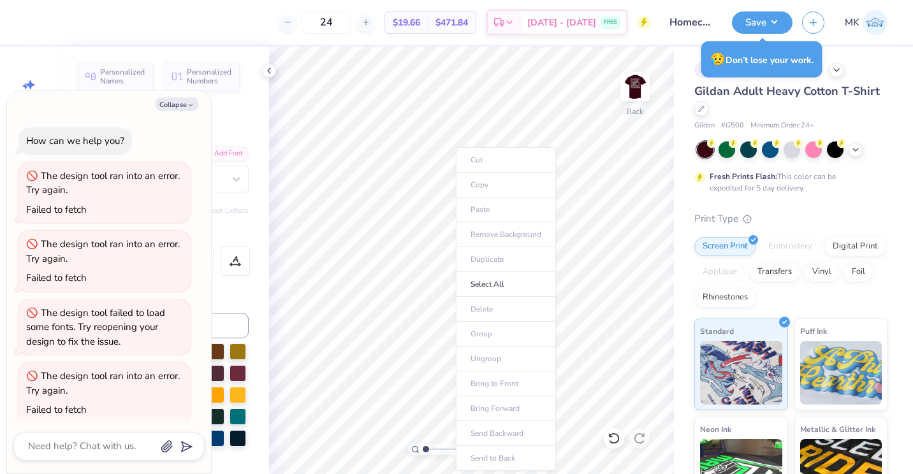
scroll to position [140, 0]
